Goal: Information Seeking & Learning: Find contact information

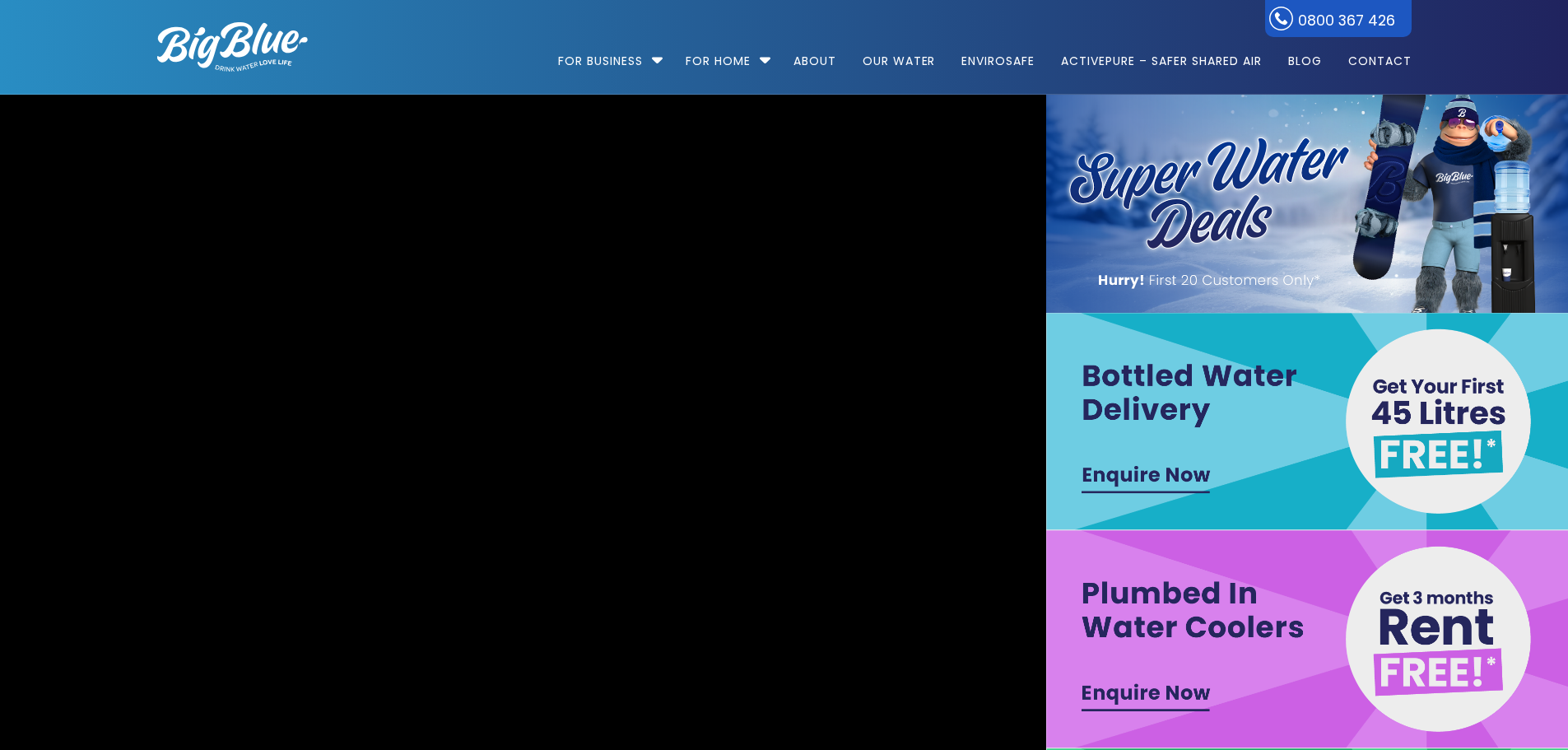
drag, startPoint x: 936, startPoint y: 463, endPoint x: 959, endPoint y: 458, distance: 23.5
click at [953, 458] on video "[URL][DOMAIN_NAME]" at bounding box center [523, 529] width 2239 height 936
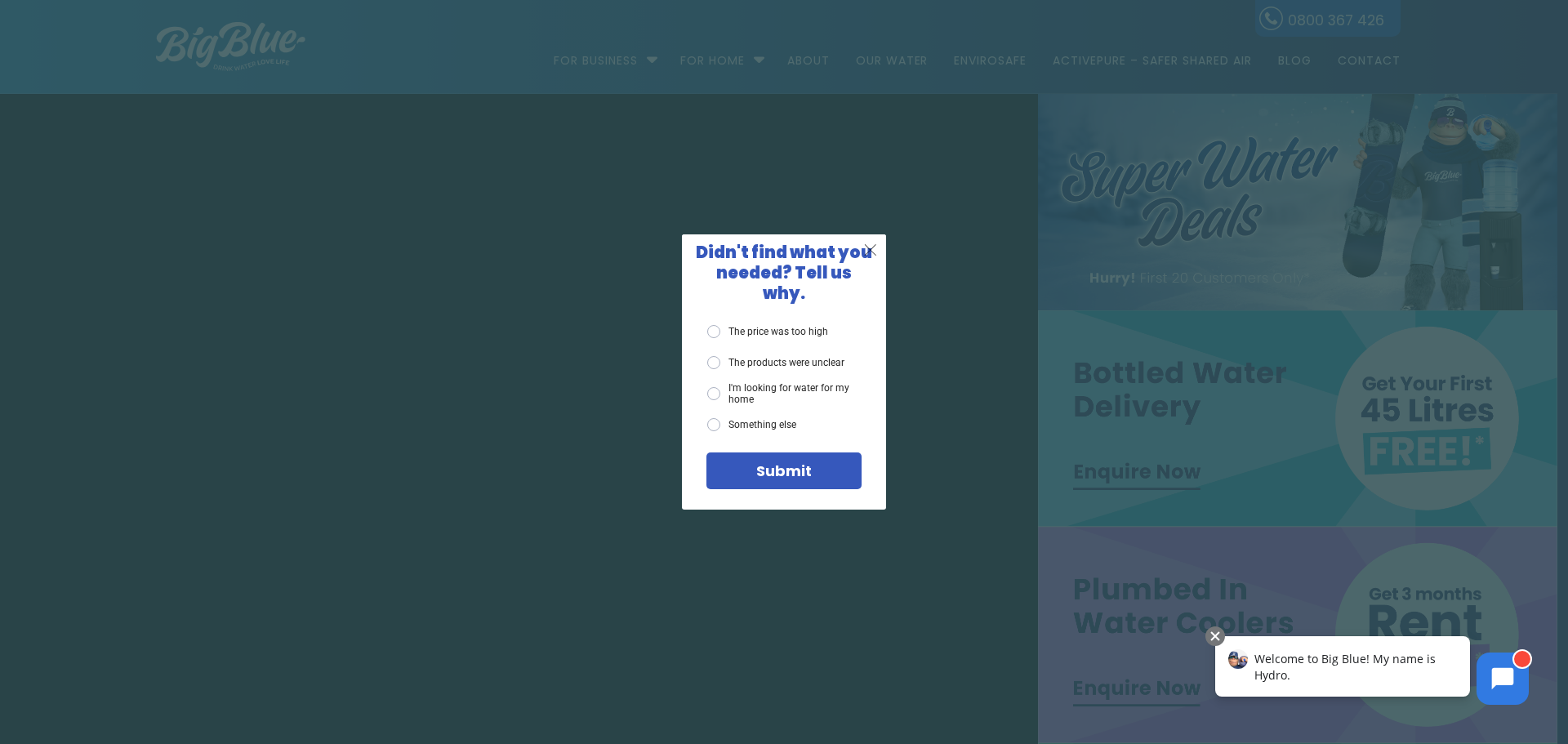
click at [871, 259] on span "X" at bounding box center [870, 249] width 14 height 20
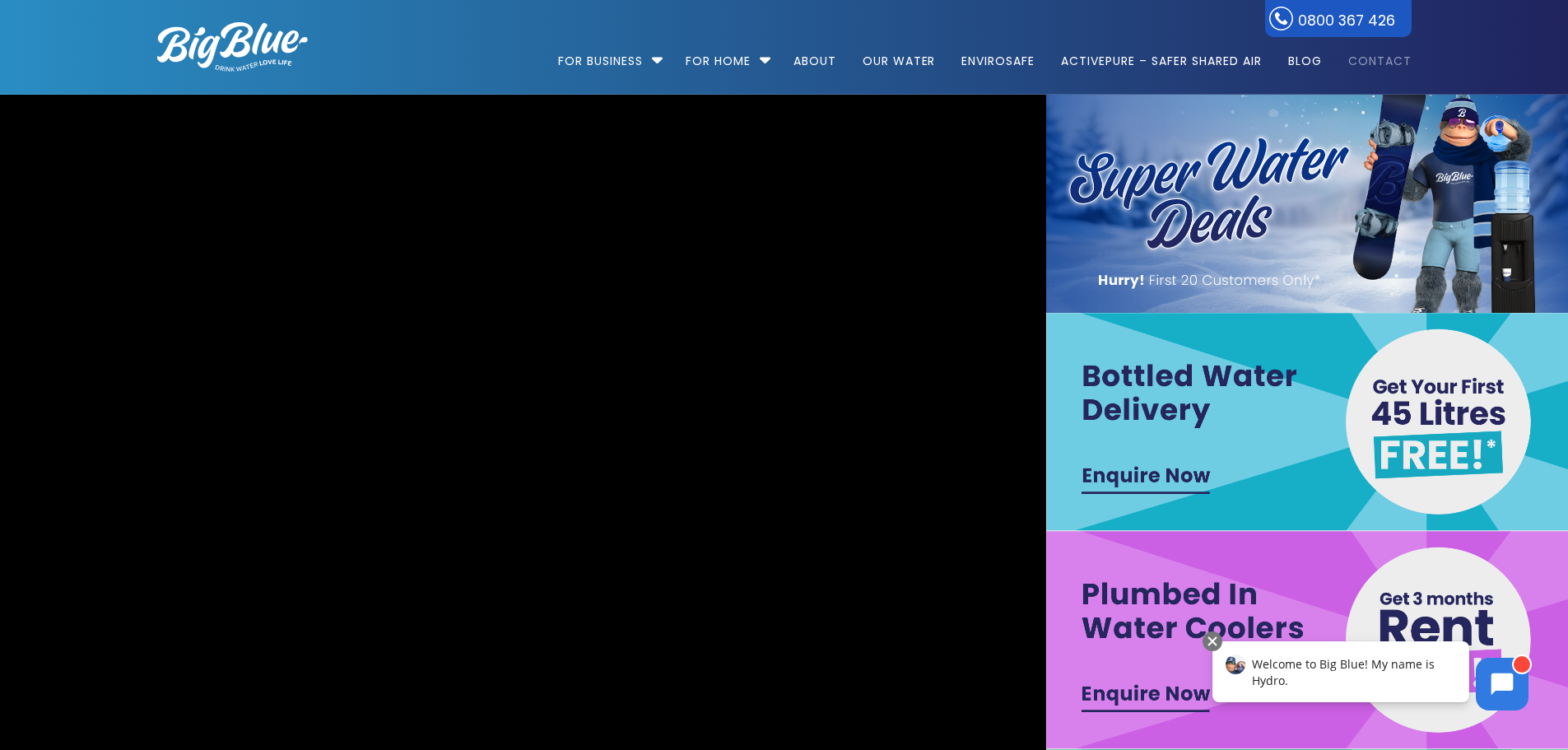
click at [1396, 65] on link "Contact" at bounding box center [1374, 53] width 75 height 106
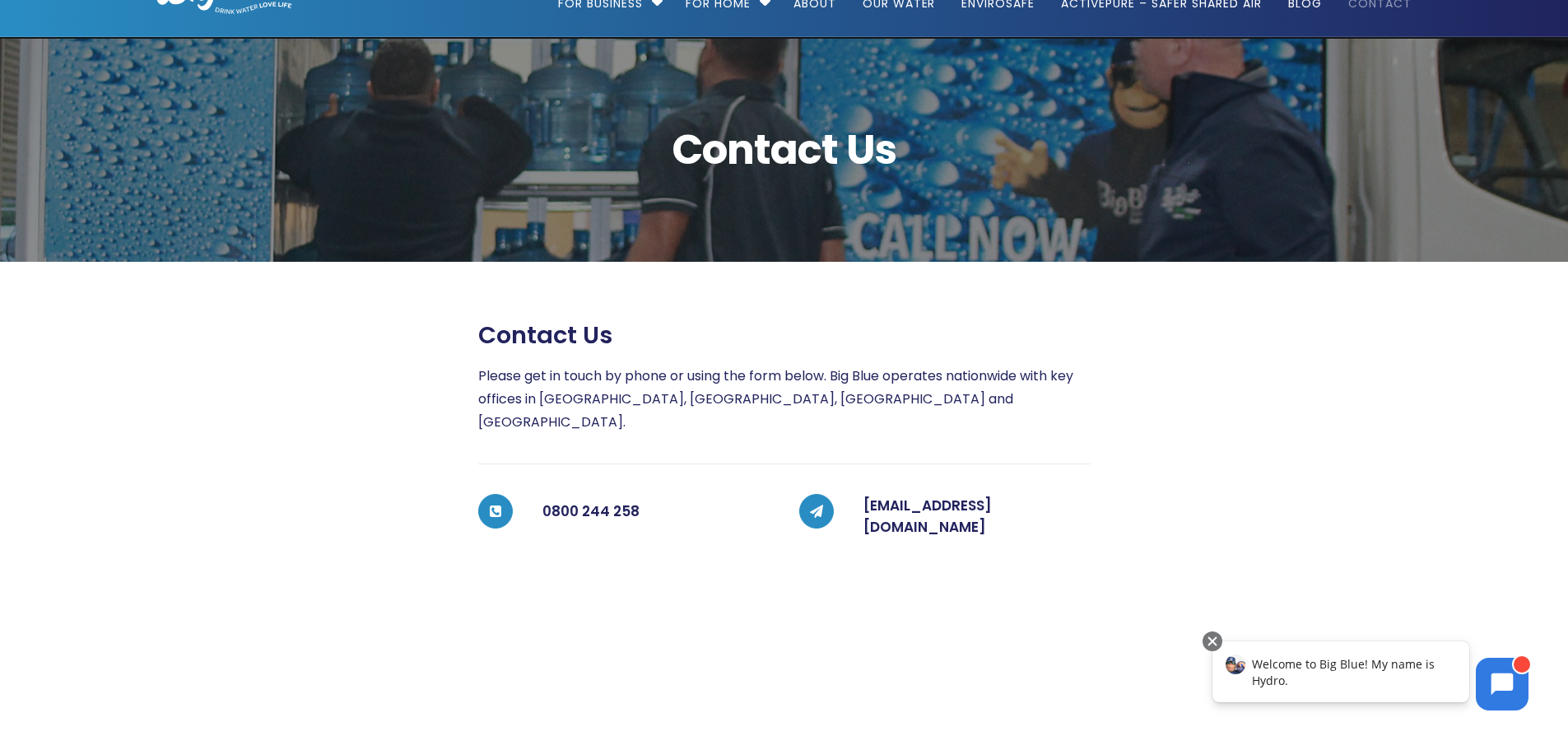
scroll to position [21, 0]
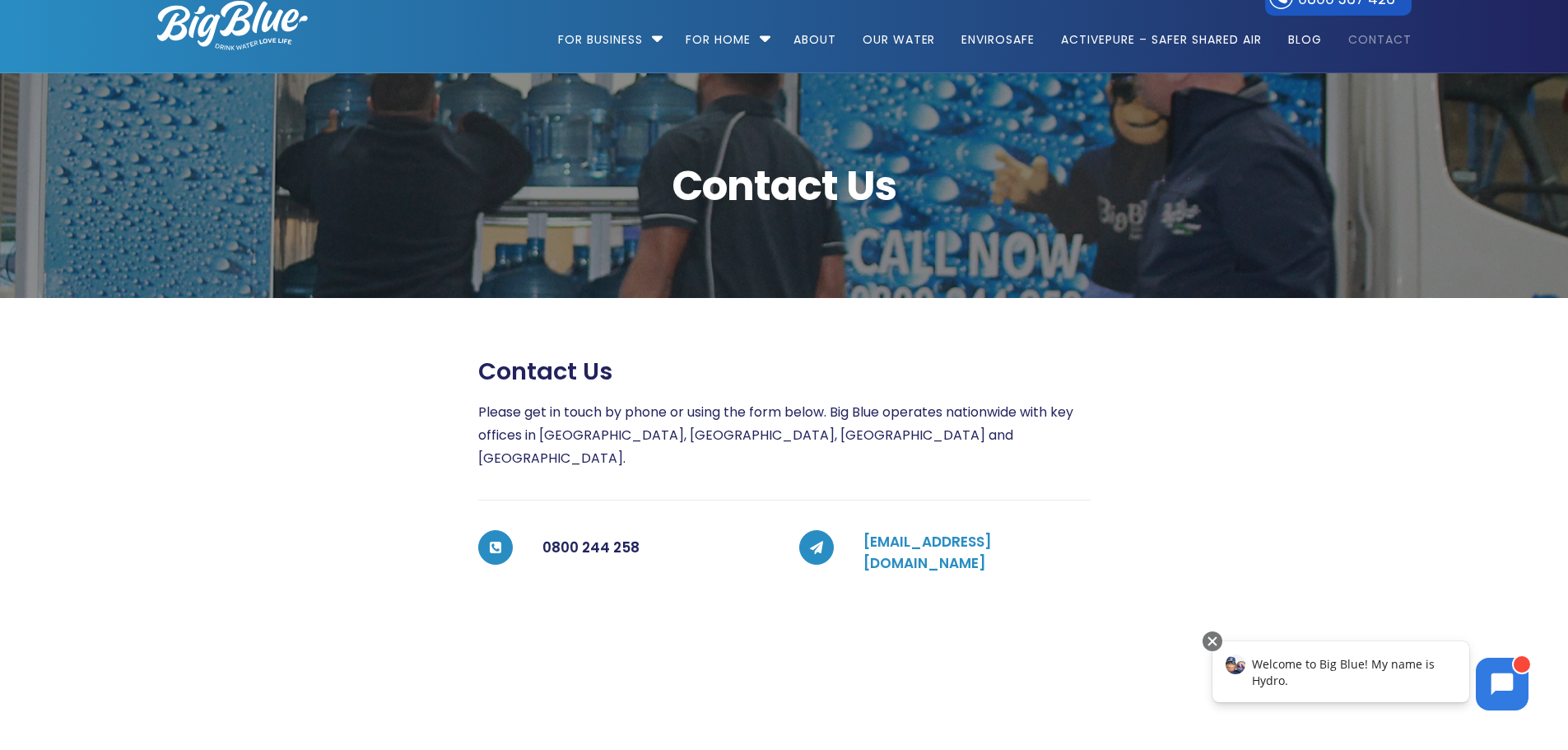
click at [863, 531] on link "coolers@bigblue.co.nz" at bounding box center [927, 551] width 128 height 41
drag, startPoint x: 1026, startPoint y: 522, endPoint x: 866, endPoint y: 513, distance: 160.3
click at [866, 531] on h5 "coolers@bigblue.co.nz" at bounding box center [977, 552] width 228 height 42
copy link "coolers@bigblue.co.nz"
